Goal: Transaction & Acquisition: Purchase product/service

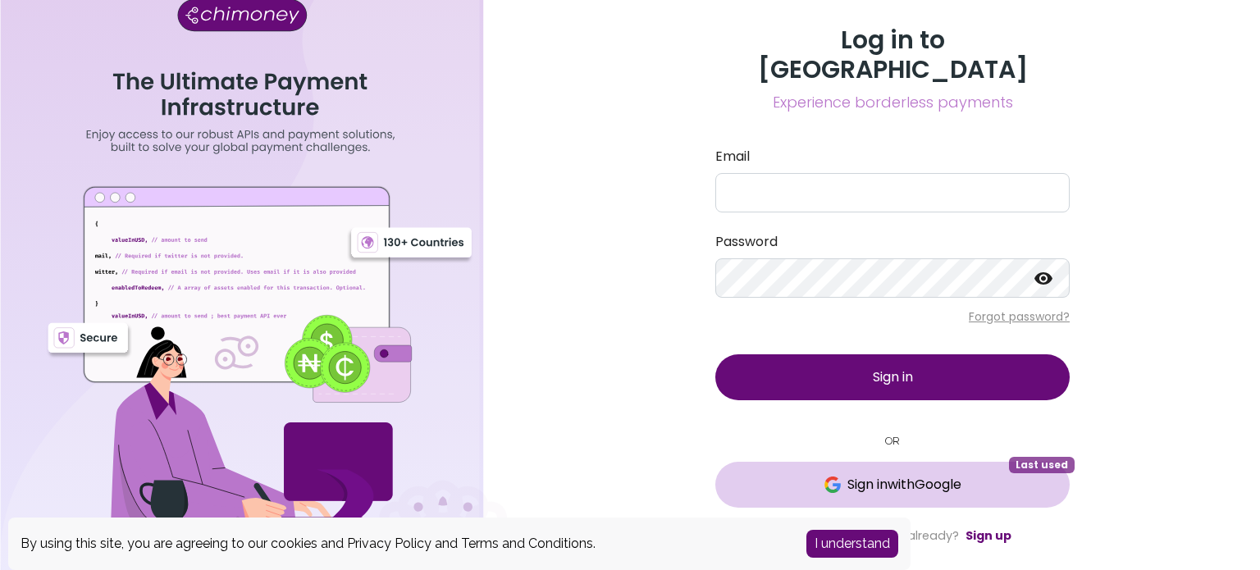
click at [873, 462] on button "Sign in with Google Last used" at bounding box center [892, 485] width 354 height 46
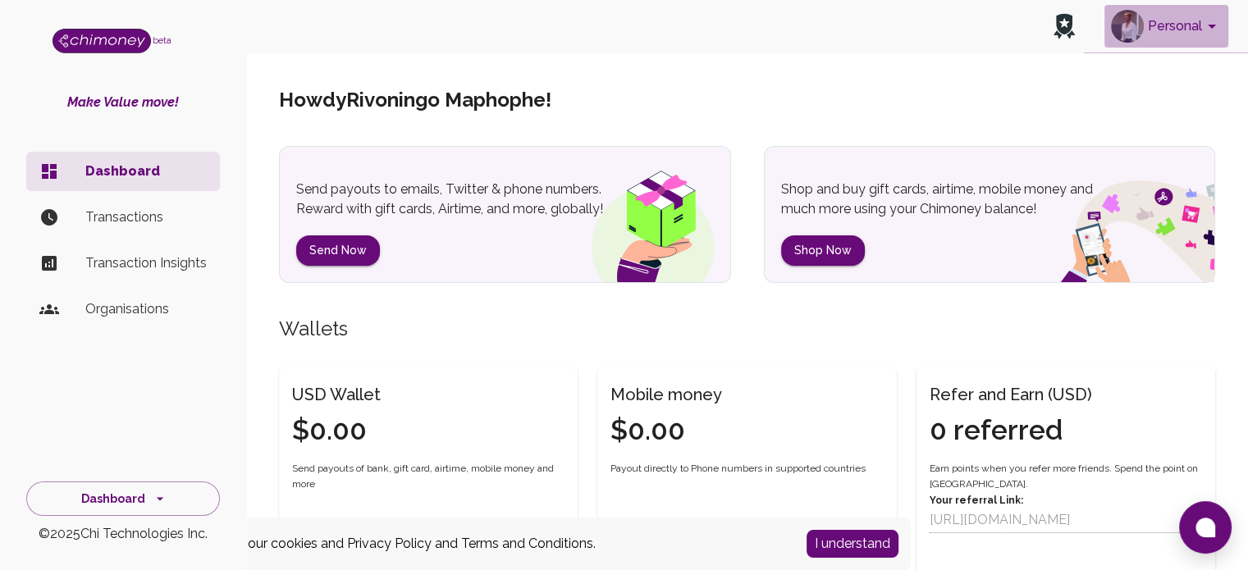
click at [1195, 23] on button "Personal" at bounding box center [1166, 26] width 124 height 43
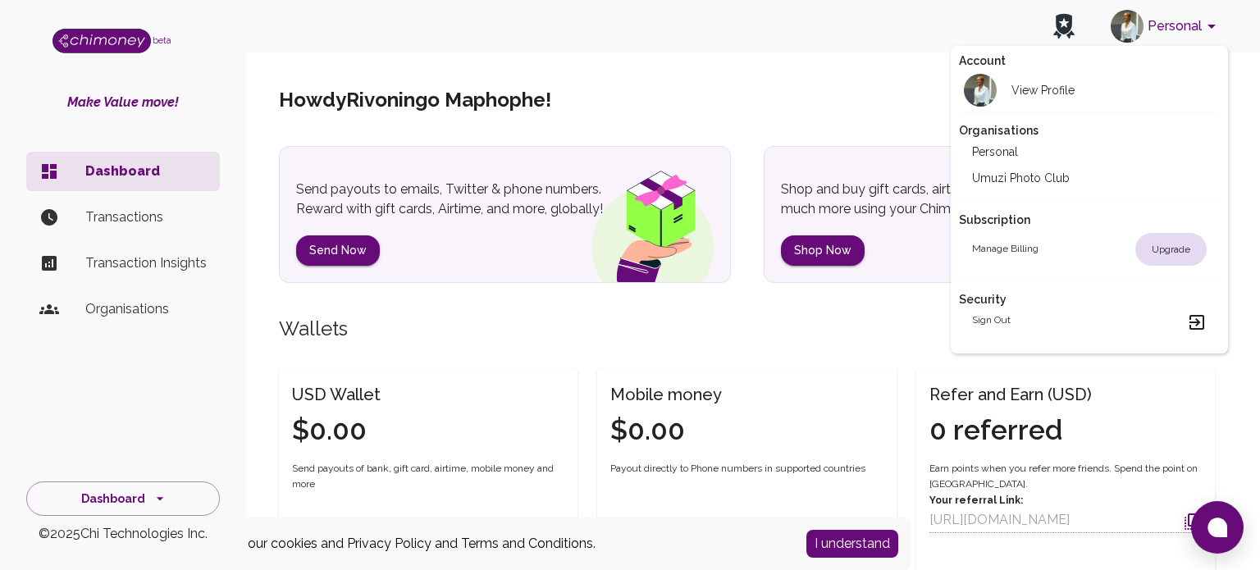
click at [1043, 179] on li "Umuzi Photo Club" at bounding box center [1090, 178] width 262 height 26
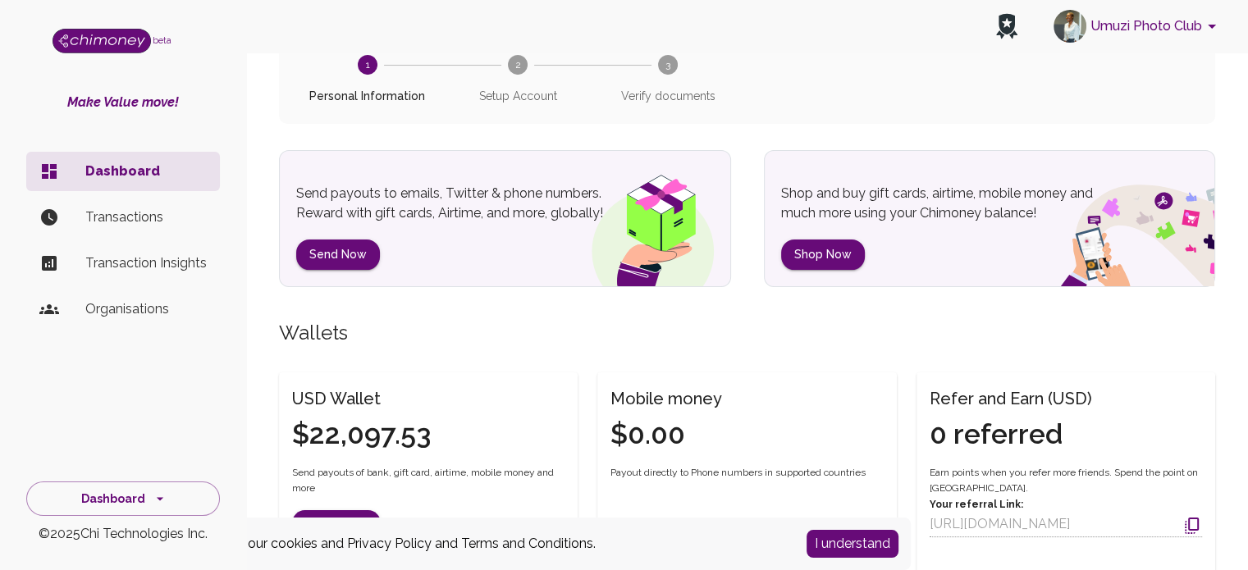
scroll to position [246, 0]
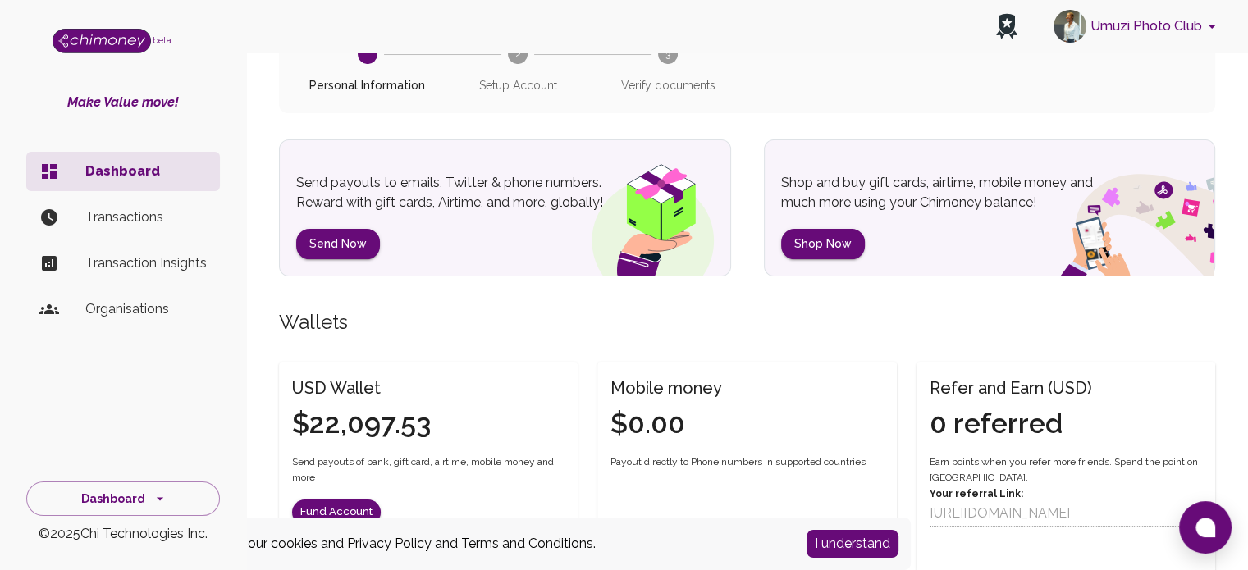
click at [160, 308] on p "Organisations" at bounding box center [145, 309] width 121 height 20
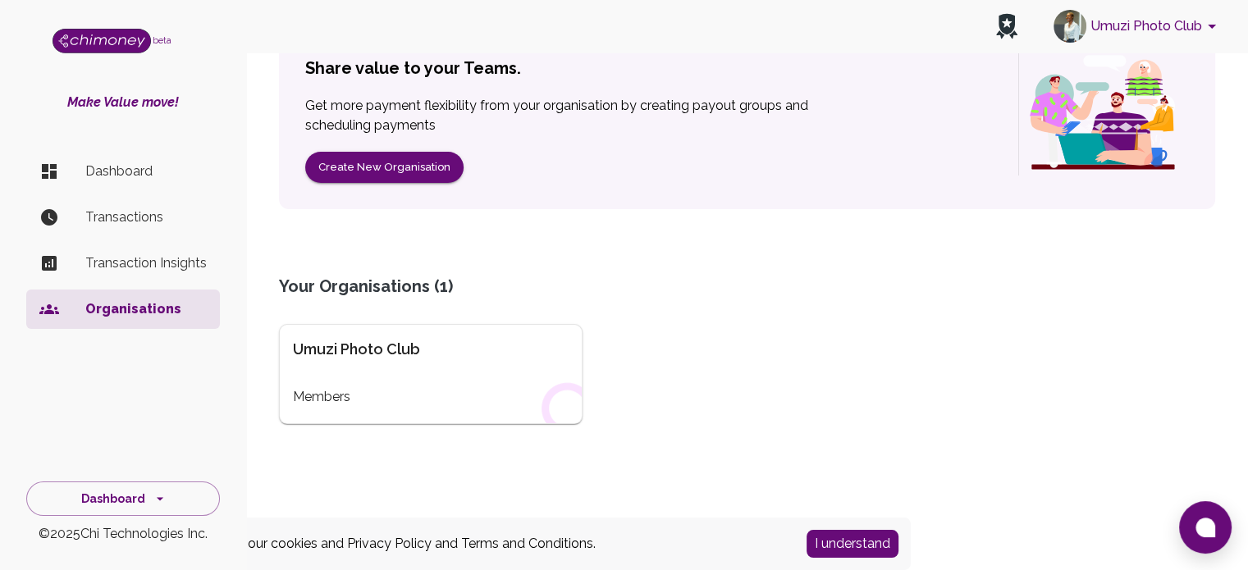
scroll to position [181, 0]
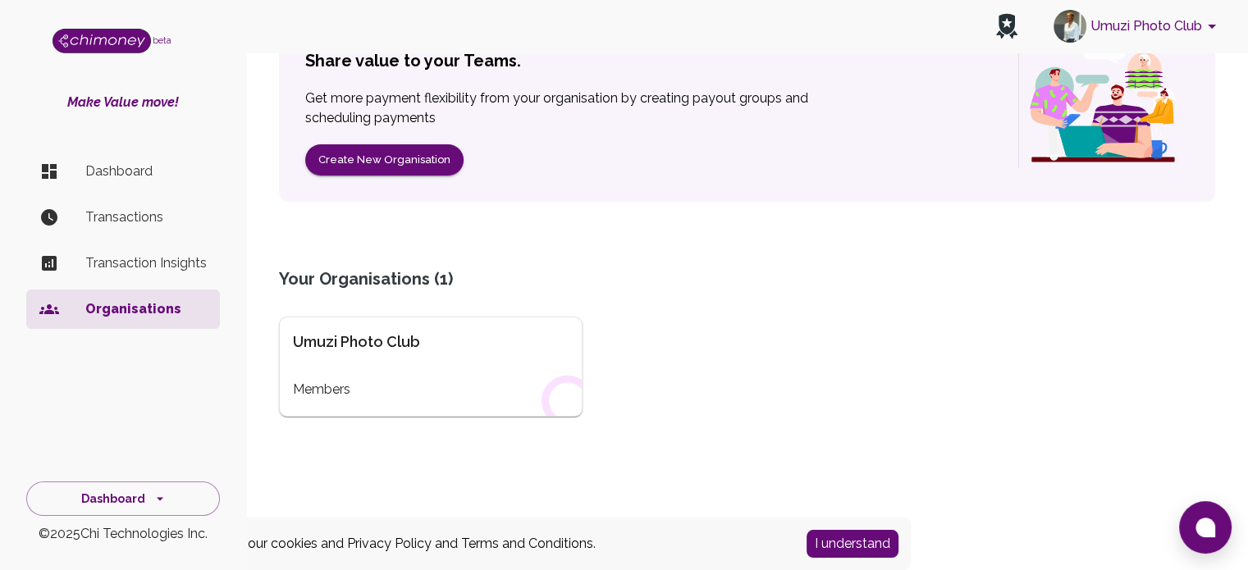
click at [395, 361] on div "Umuzi Photo Club Members" at bounding box center [431, 367] width 304 height 100
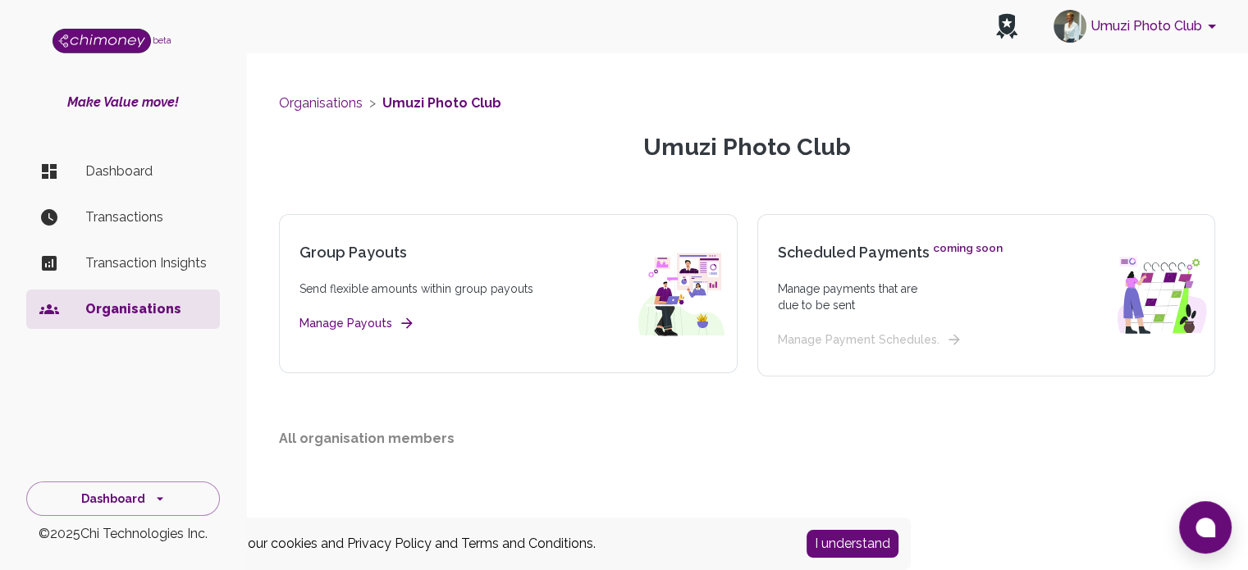
click at [382, 322] on button "Manage Payouts" at bounding box center [355, 323] width 112 height 21
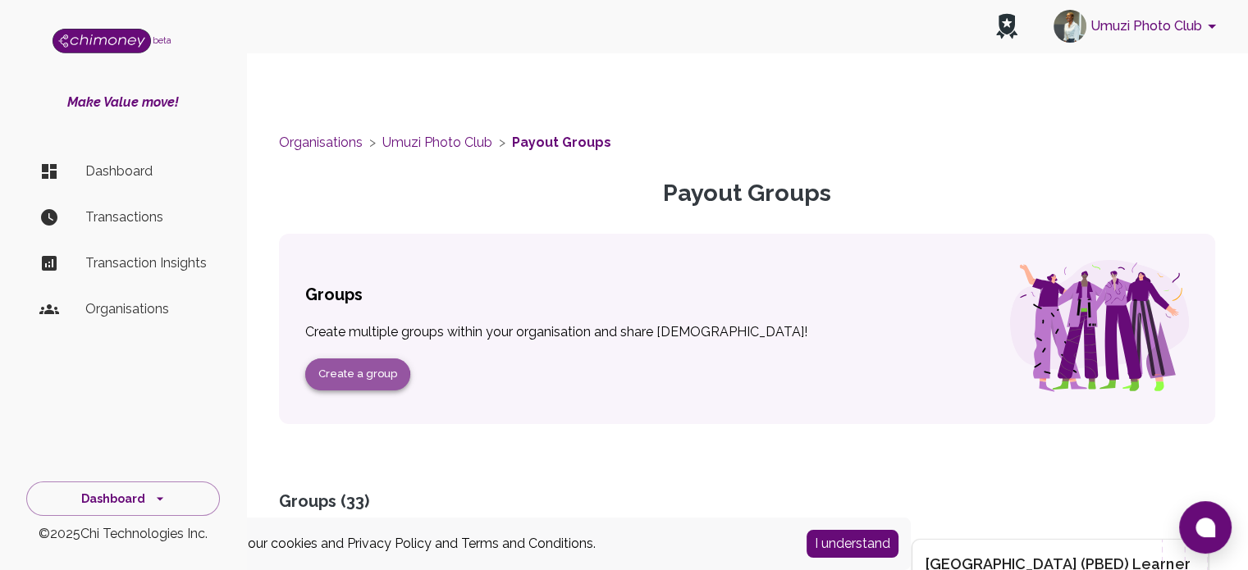
click at [351, 378] on button "Create a group" at bounding box center [357, 375] width 105 height 32
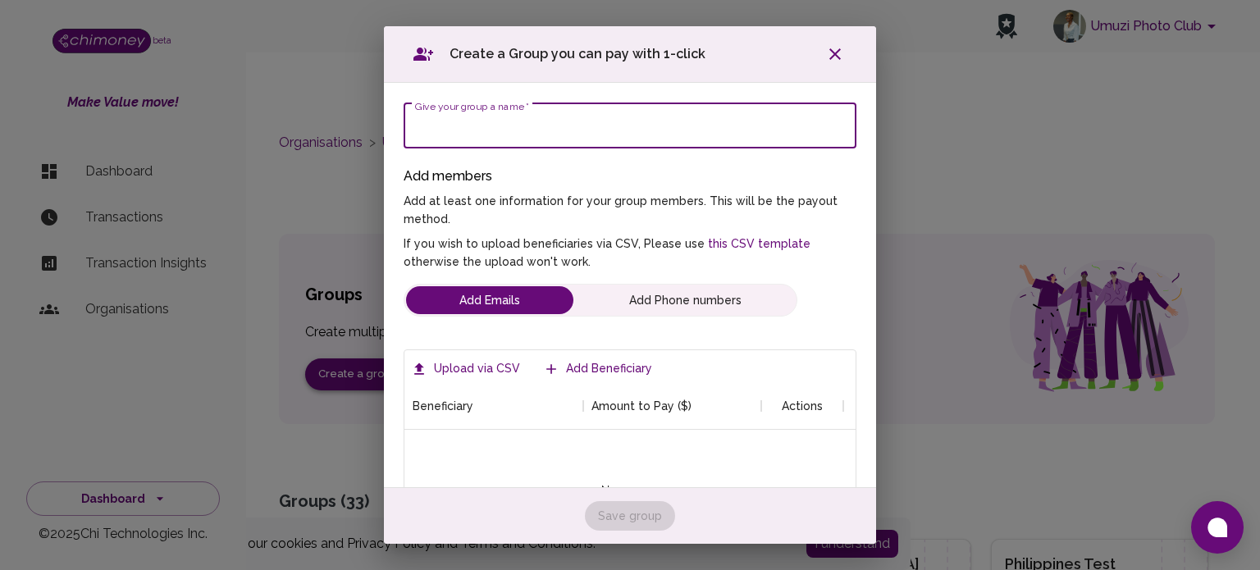
scroll to position [156, 427]
click at [420, 128] on input "Aveena Masterclasses Trave" at bounding box center [630, 126] width 453 height 46
click at [624, 135] on input "2. Aveena Masterclasses Trave" at bounding box center [630, 126] width 453 height 46
type input "2. Aveena Masterclasses Travel Stipends"
click at [717, 242] on link "this CSV template" at bounding box center [758, 243] width 106 height 13
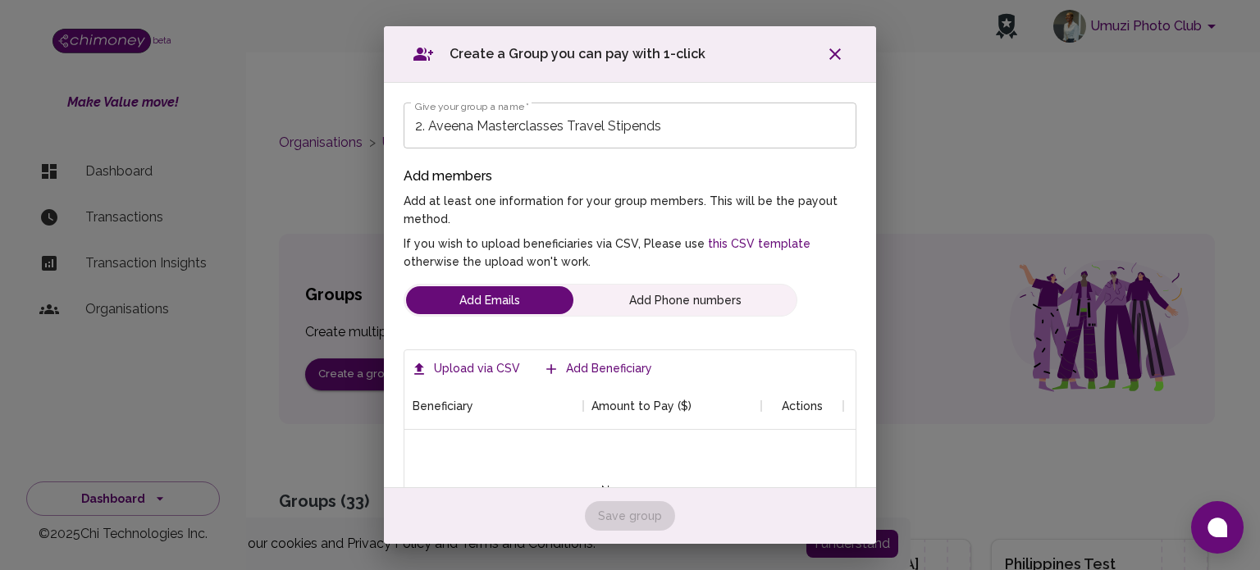
click at [484, 367] on label "Upload via CSV" at bounding box center [467, 369] width 119 height 30
click at [0, 0] on input "Upload via CSV" at bounding box center [0, 0] width 0 height 0
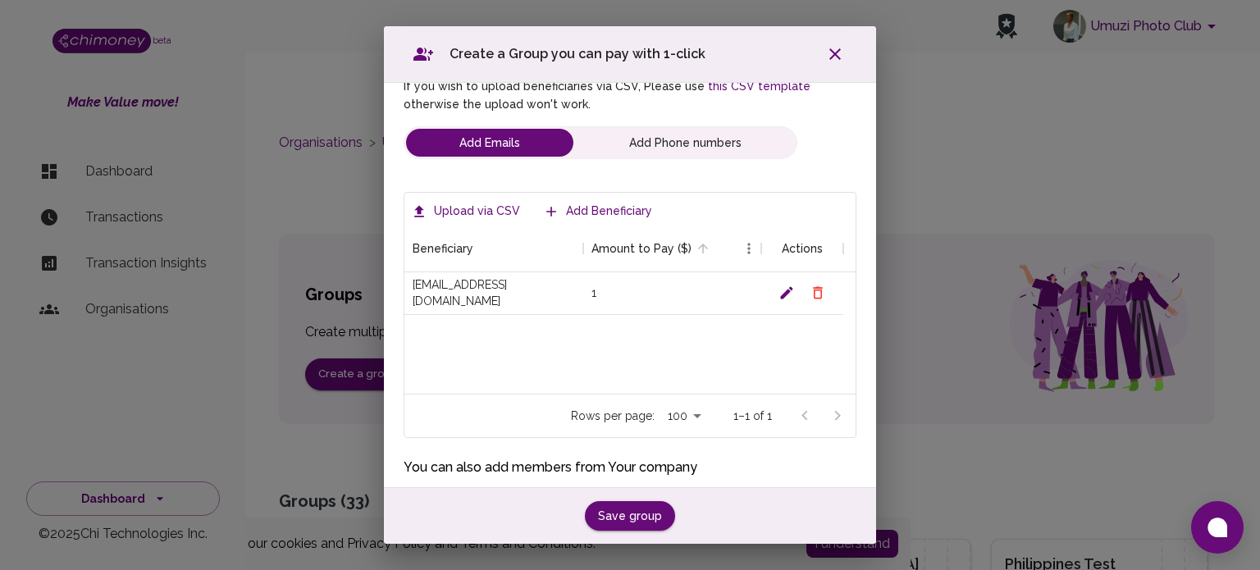
scroll to position [277, 0]
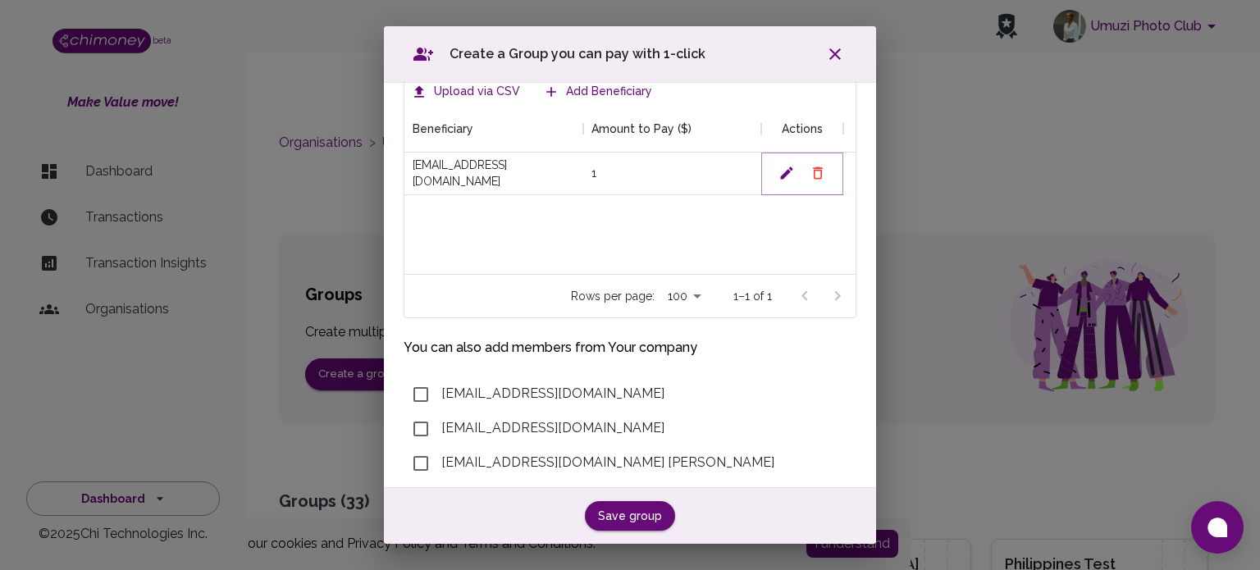
click at [811, 181] on icon "Delete" at bounding box center [818, 173] width 16 height 16
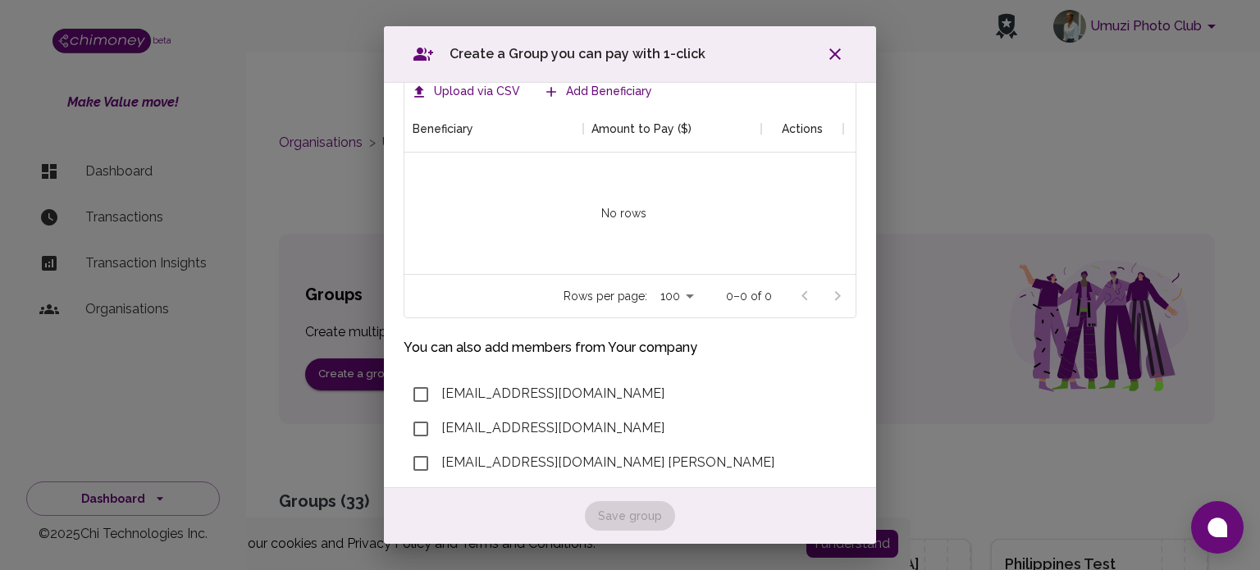
scroll to position [82, 0]
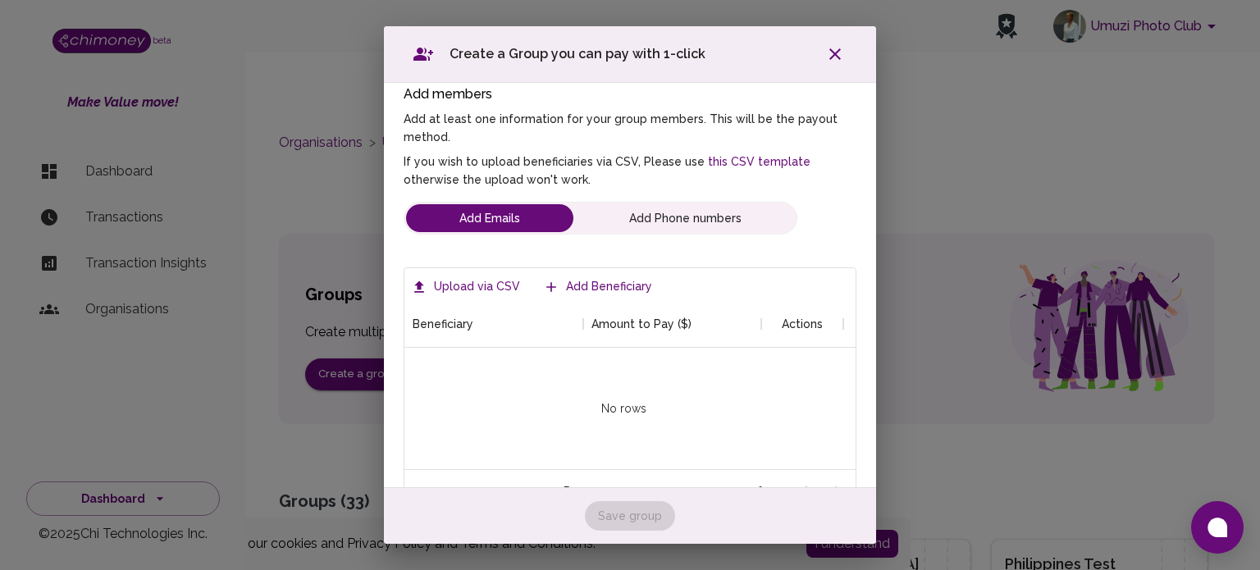
click at [491, 293] on label "Upload via CSV" at bounding box center [467, 287] width 119 height 30
click at [0, 0] on input "Upload via CSV" at bounding box center [0, 0] width 0 height 0
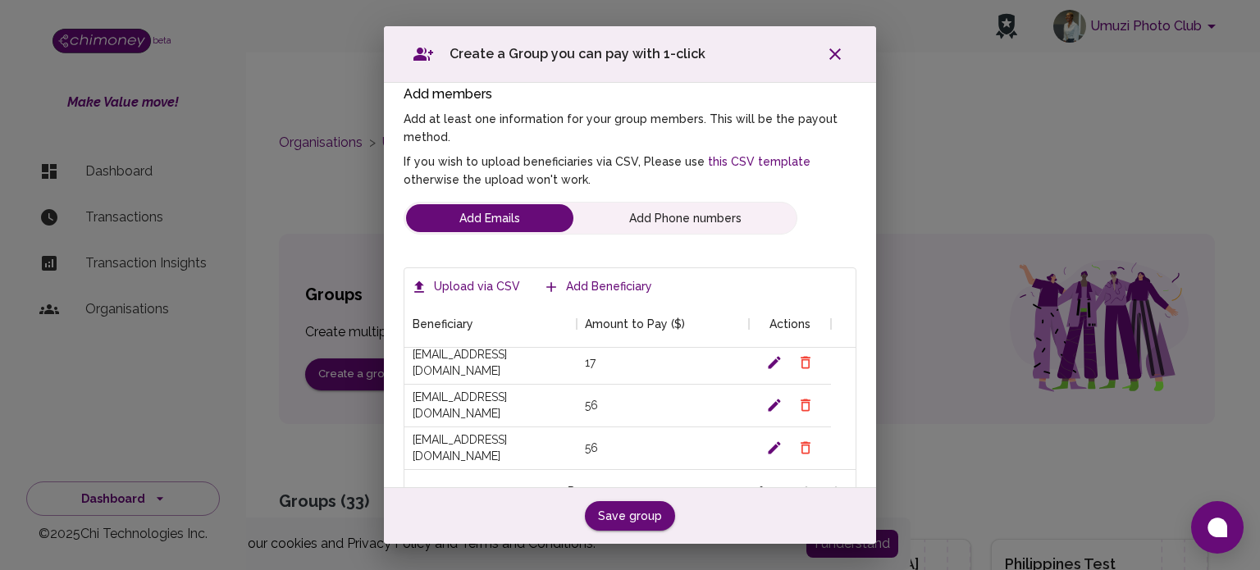
scroll to position [0, 0]
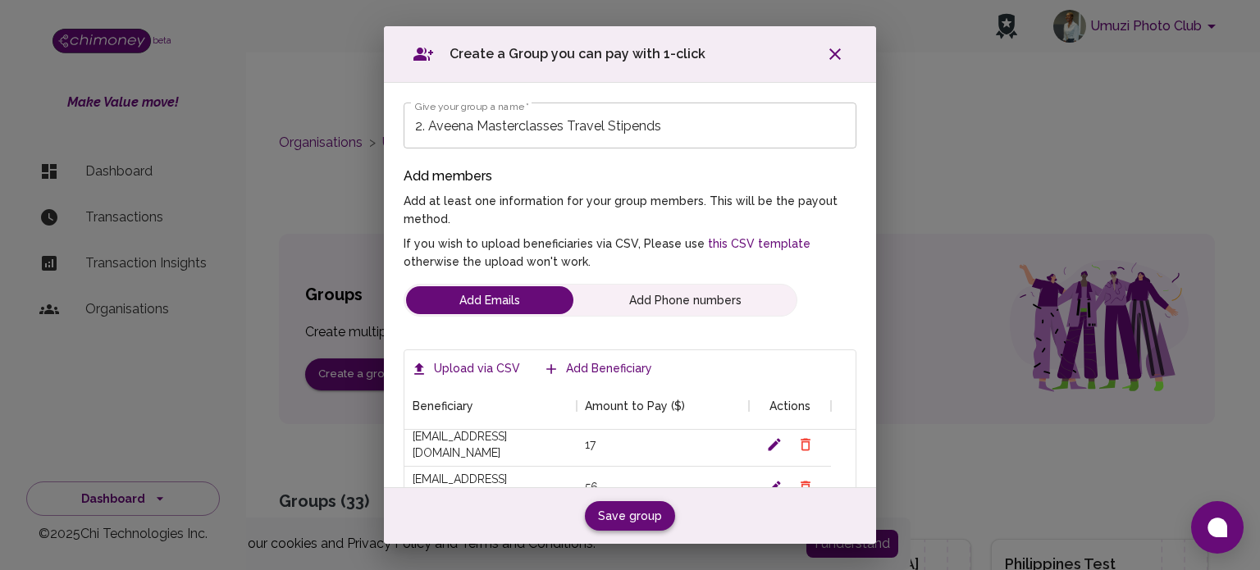
click at [647, 523] on button "Save group" at bounding box center [630, 516] width 90 height 30
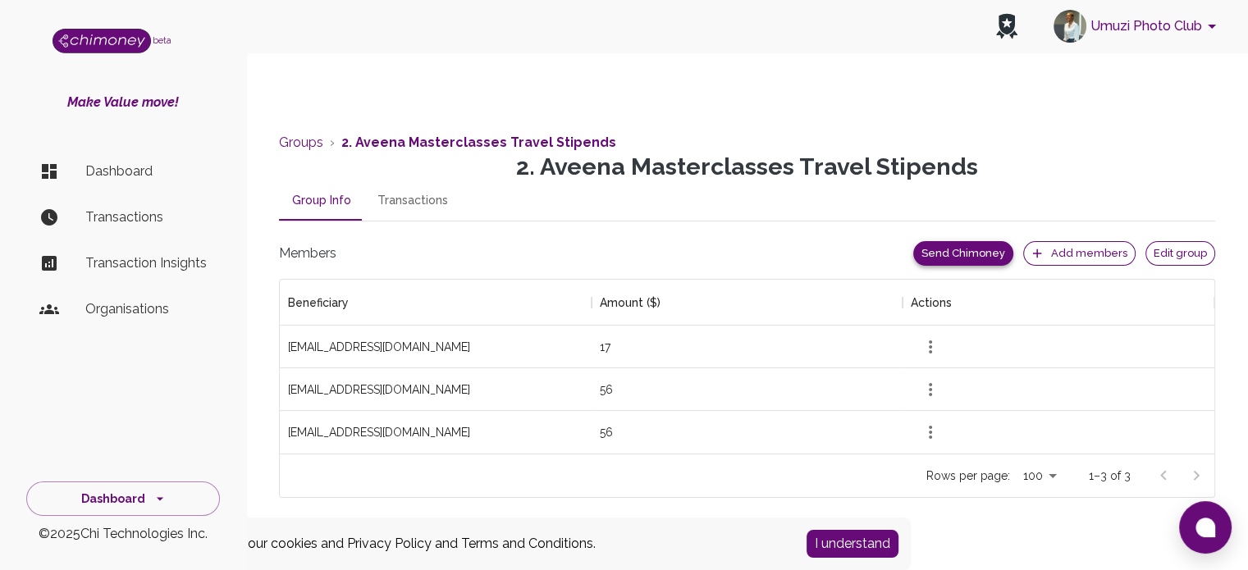
click at [957, 250] on button "Send Chimoney" at bounding box center [963, 253] width 100 height 25
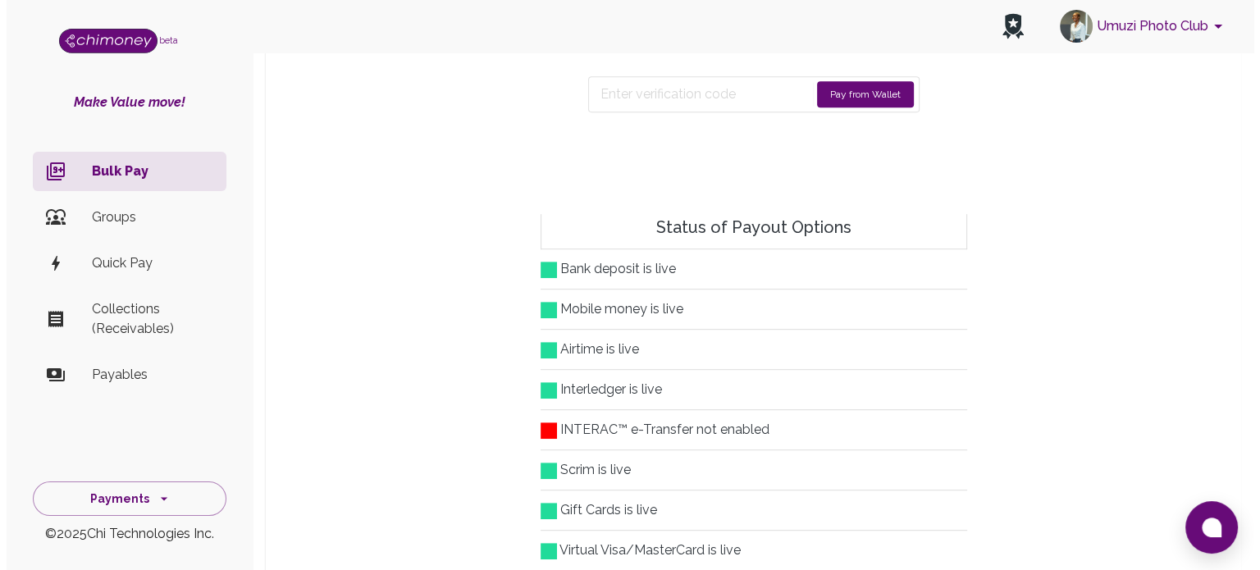
scroll to position [574, 0]
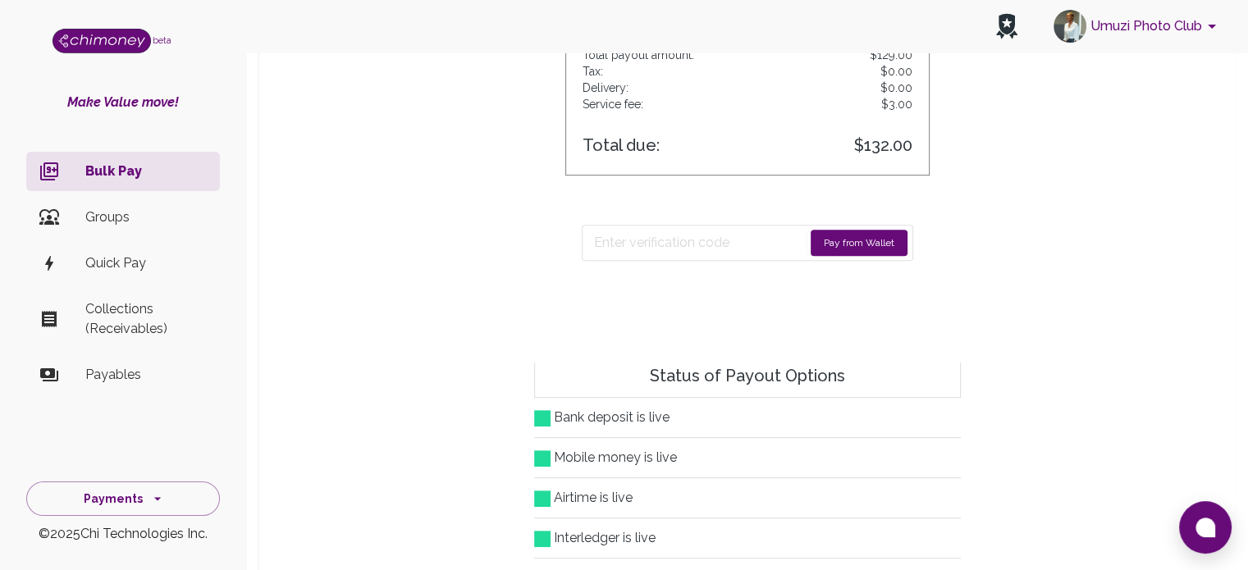
click at [842, 242] on button "Pay from Wallet" at bounding box center [859, 243] width 97 height 26
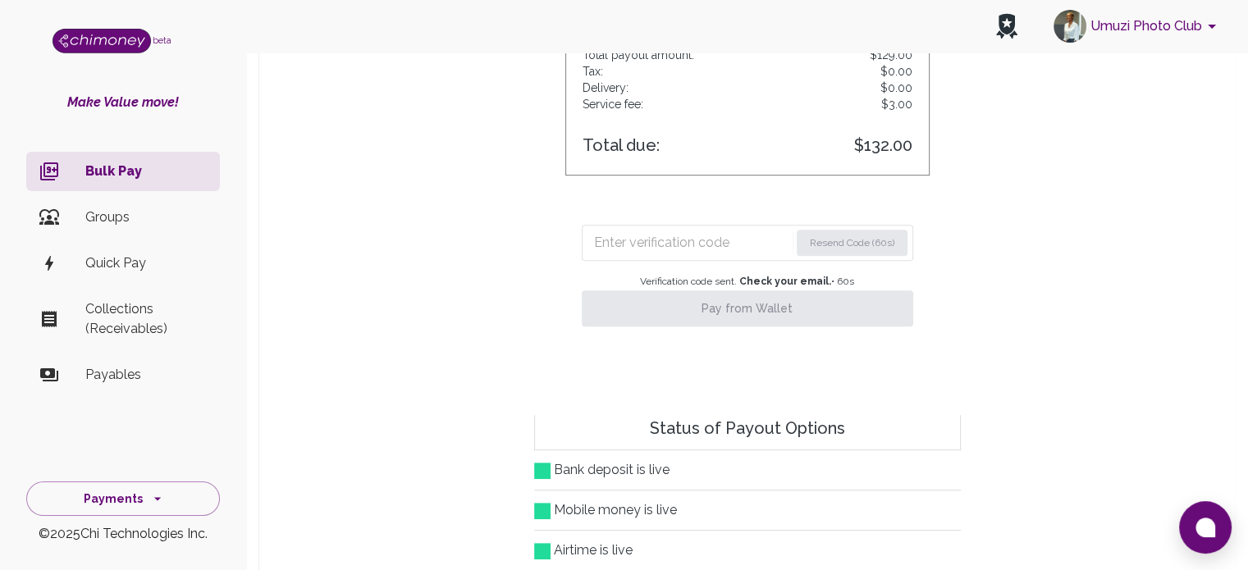
click at [672, 235] on input "Enter verification code" at bounding box center [691, 243] width 195 height 26
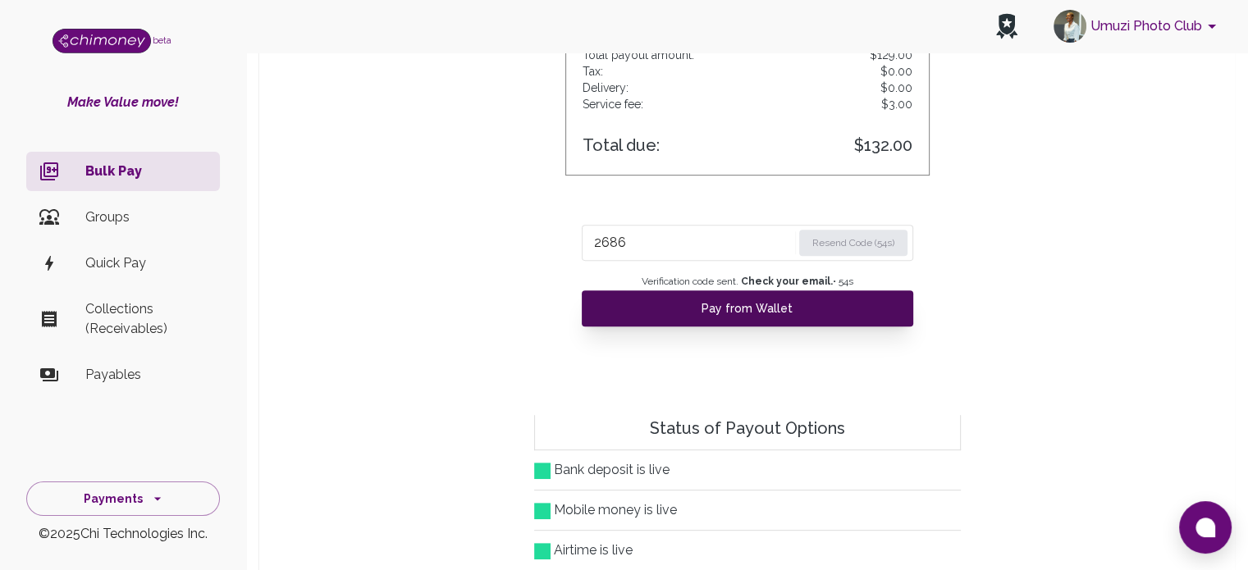
type input "2686"
click at [698, 312] on button "Pay from Wallet" at bounding box center [747, 308] width 331 height 36
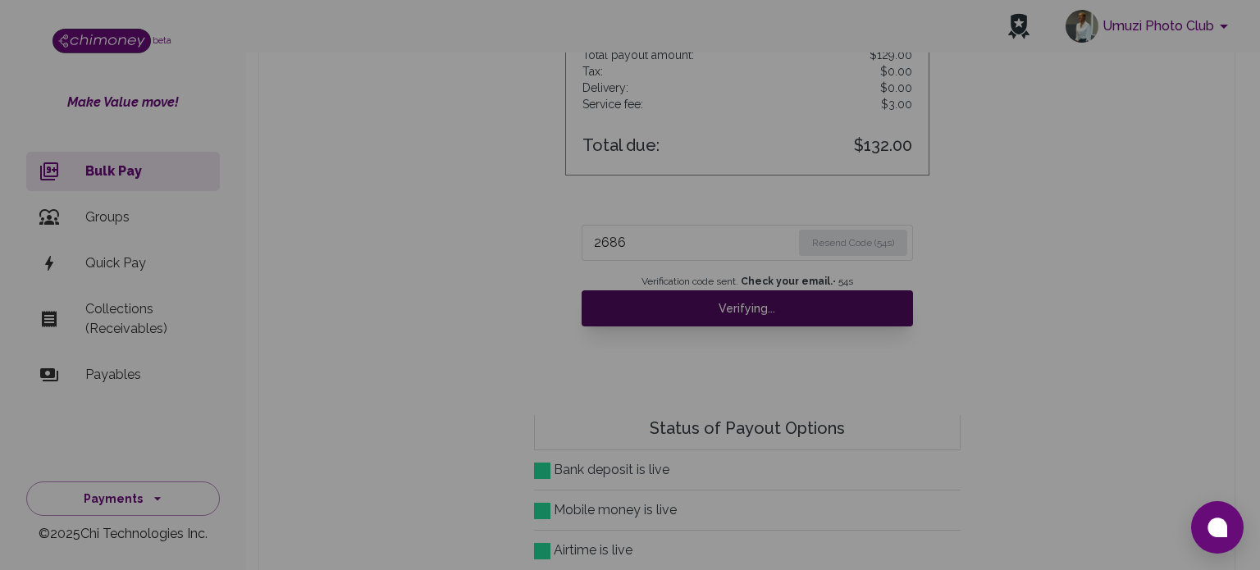
scroll to position [199, 896]
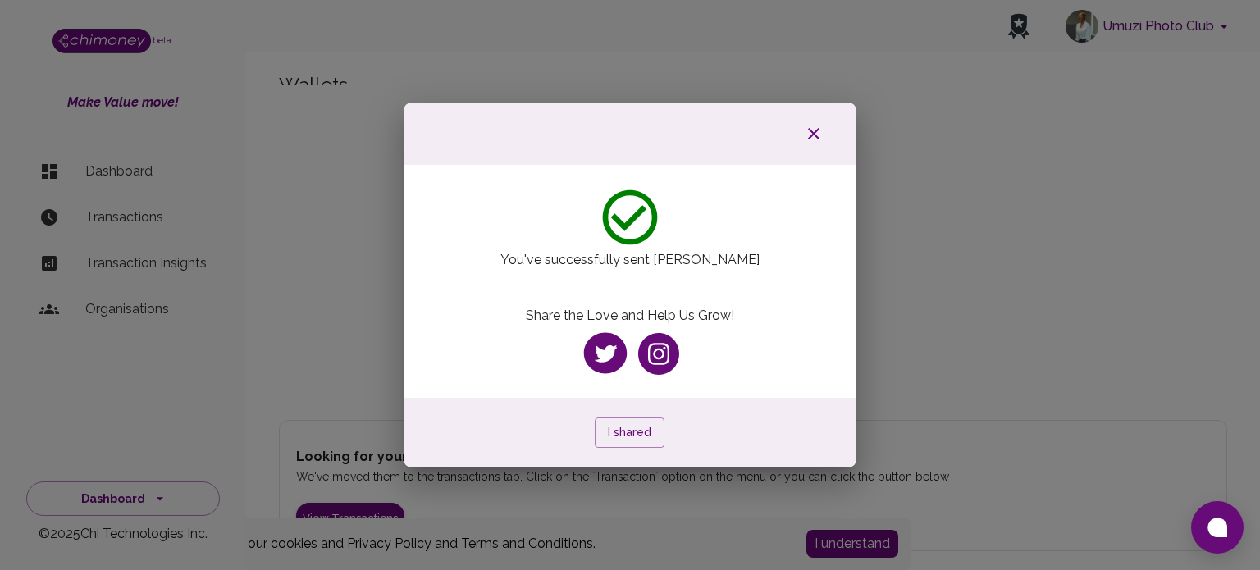
scroll to position [53, 0]
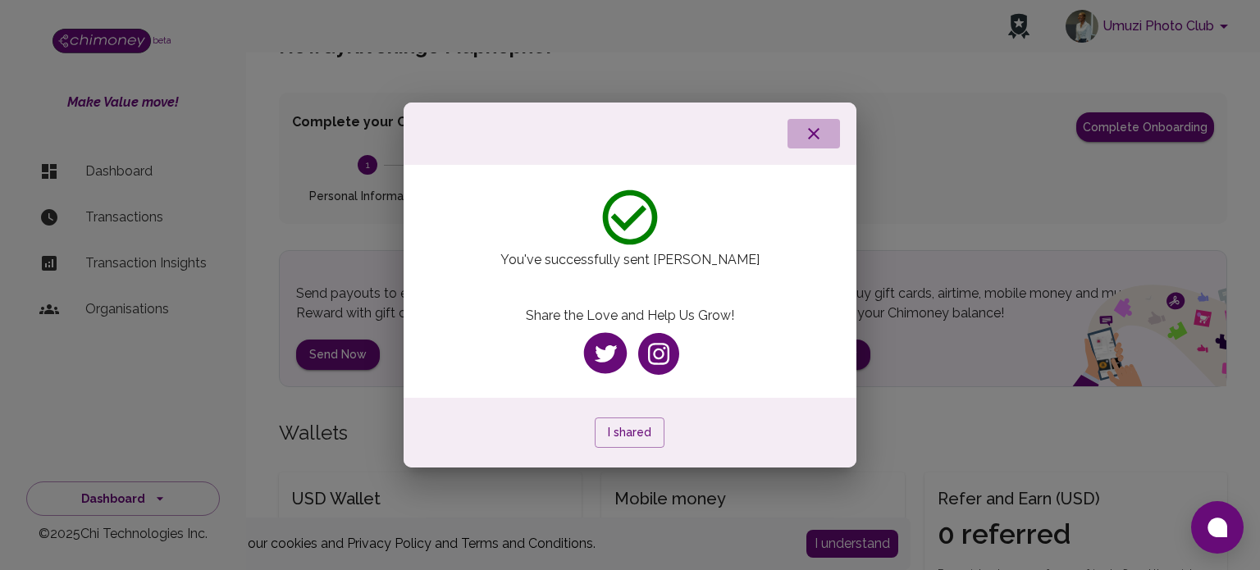
click at [809, 127] on icon "button" at bounding box center [814, 134] width 20 height 20
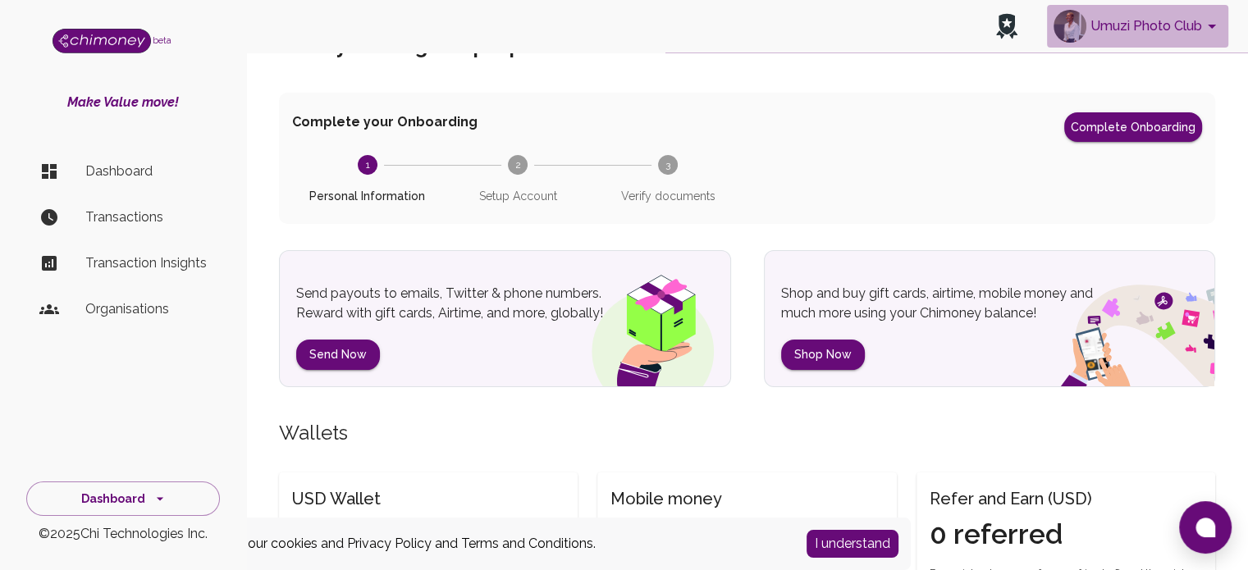
click at [1121, 21] on button "Umuzi Photo Club" at bounding box center [1137, 26] width 181 height 43
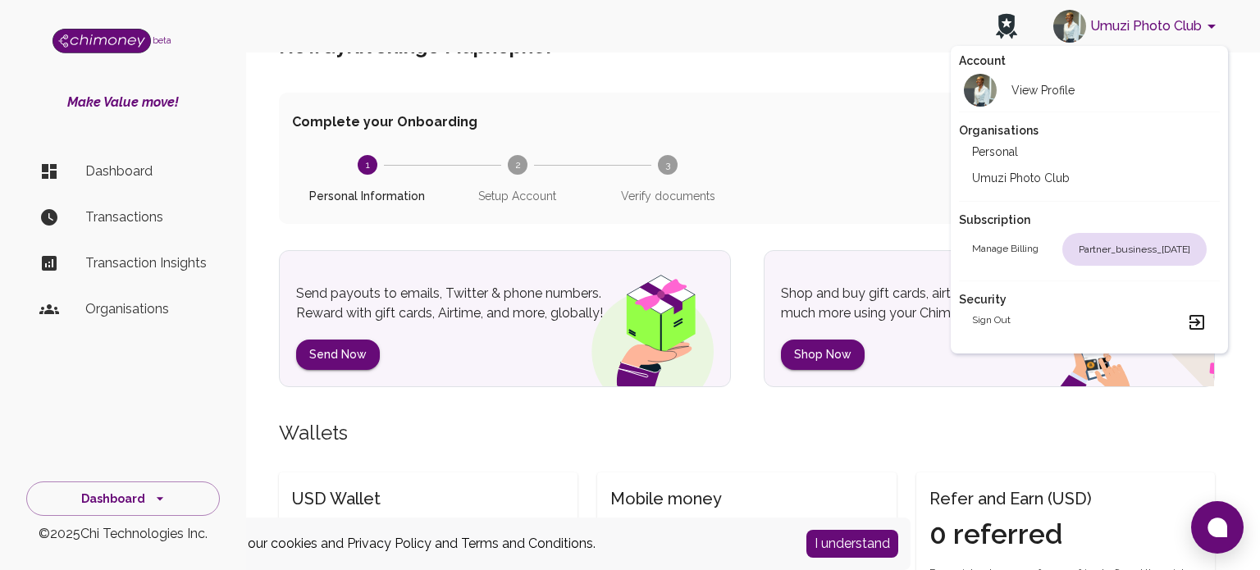
click at [1013, 317] on div "Sign out" at bounding box center [1089, 323] width 235 height 20
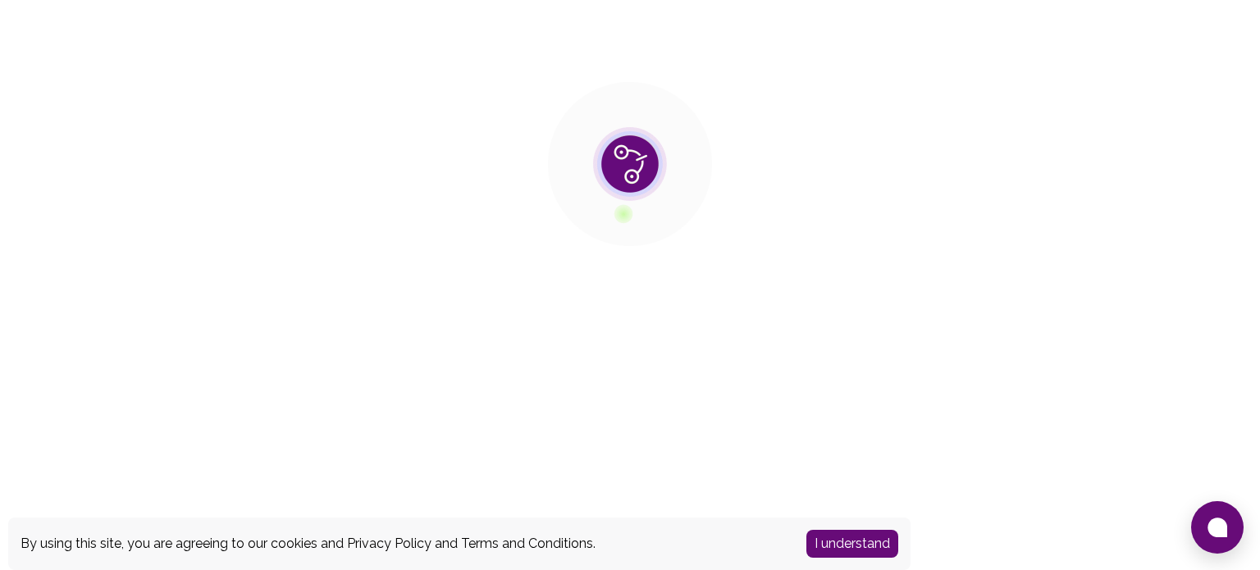
scroll to position [0, 0]
